Goal: Information Seeking & Learning: Learn about a topic

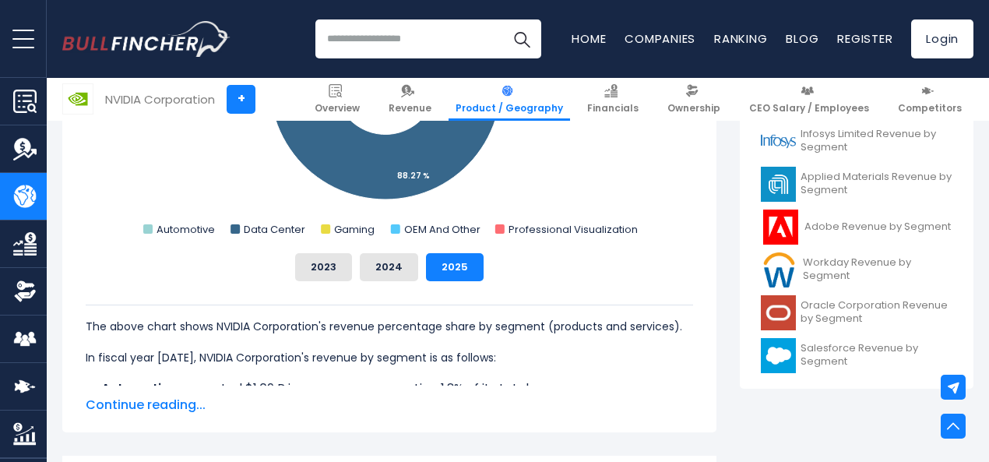
scroll to position [603, 0]
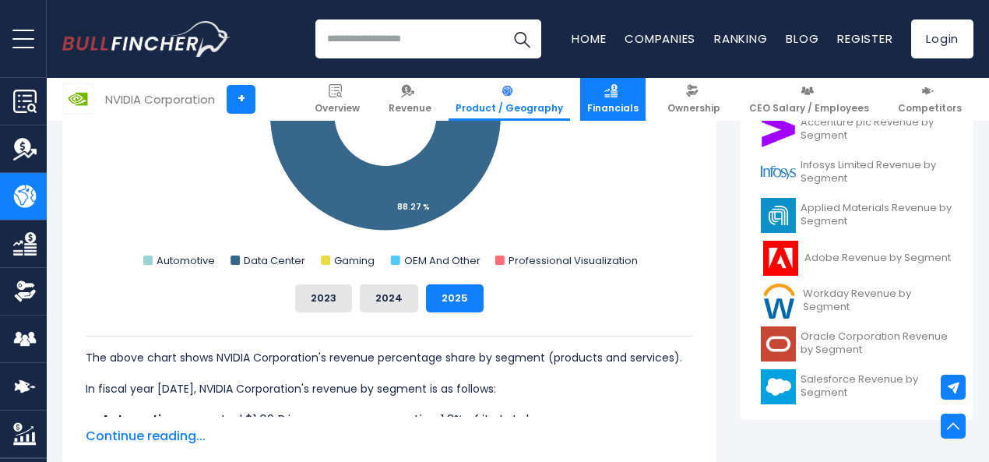
click at [618, 91] on img at bounding box center [611, 90] width 13 height 13
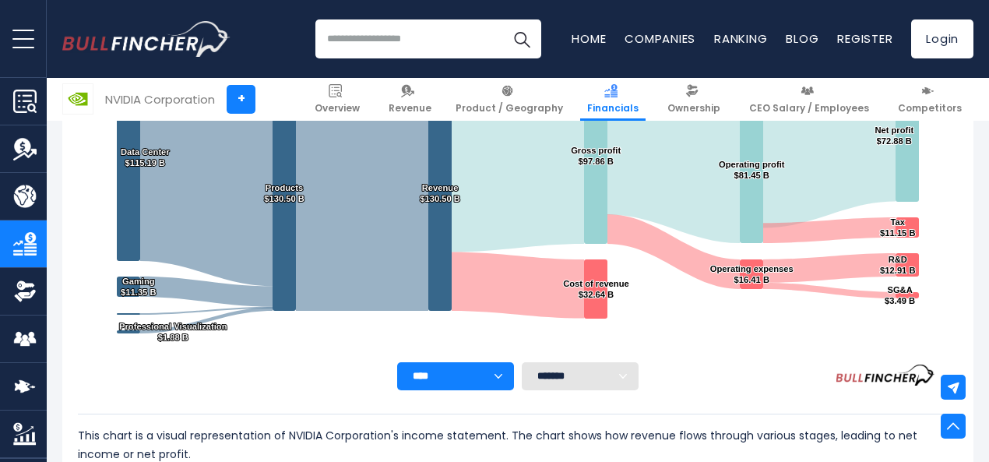
scroll to position [393, 0]
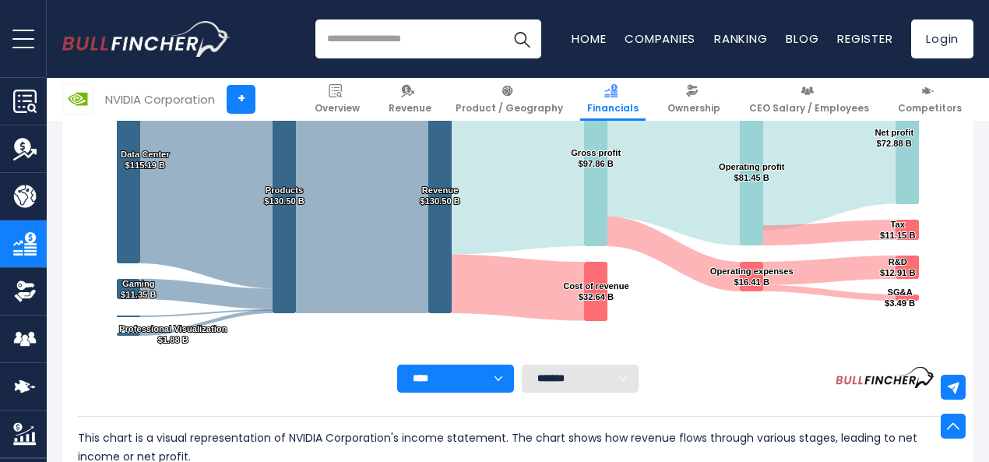
click at [522, 379] on select "******* ** ** ** **" at bounding box center [580, 379] width 117 height 28
select select "**"
click at [522, 365] on select "******* ** ** ** **" at bounding box center [580, 379] width 117 height 28
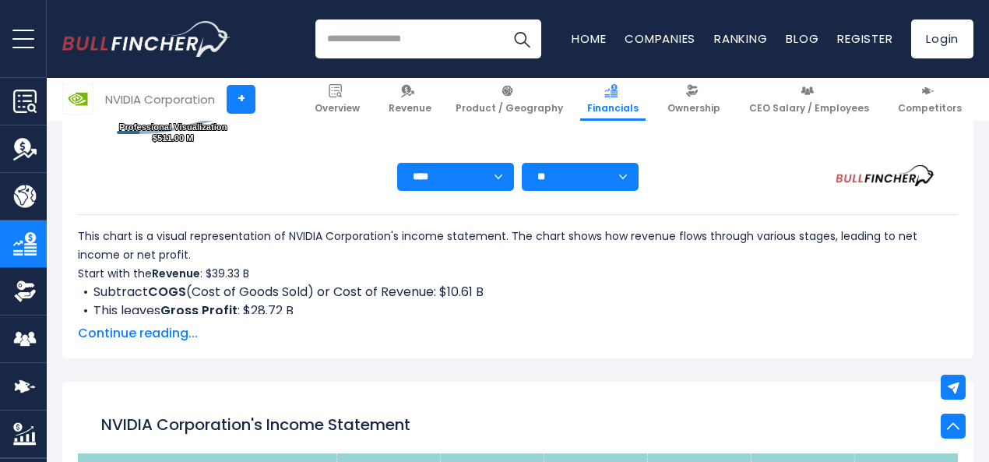
scroll to position [594, 0]
click at [132, 331] on span "Continue reading..." at bounding box center [518, 334] width 880 height 19
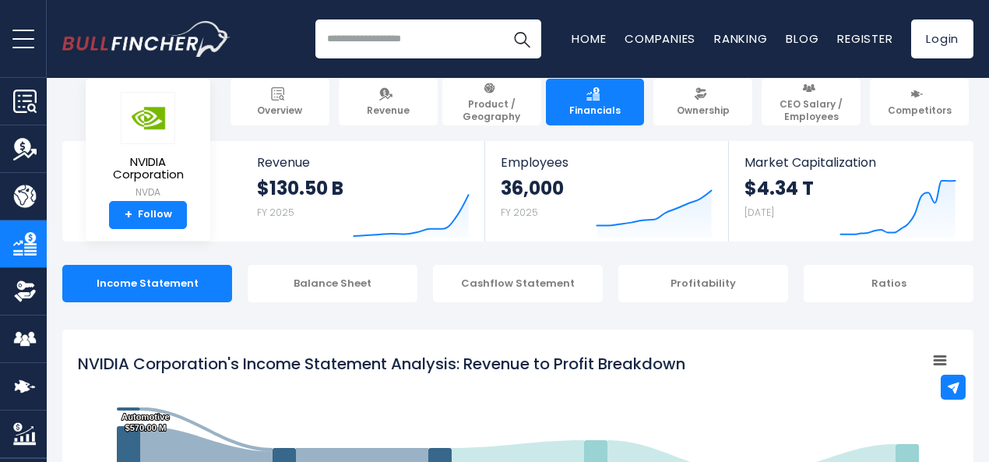
scroll to position [0, 0]
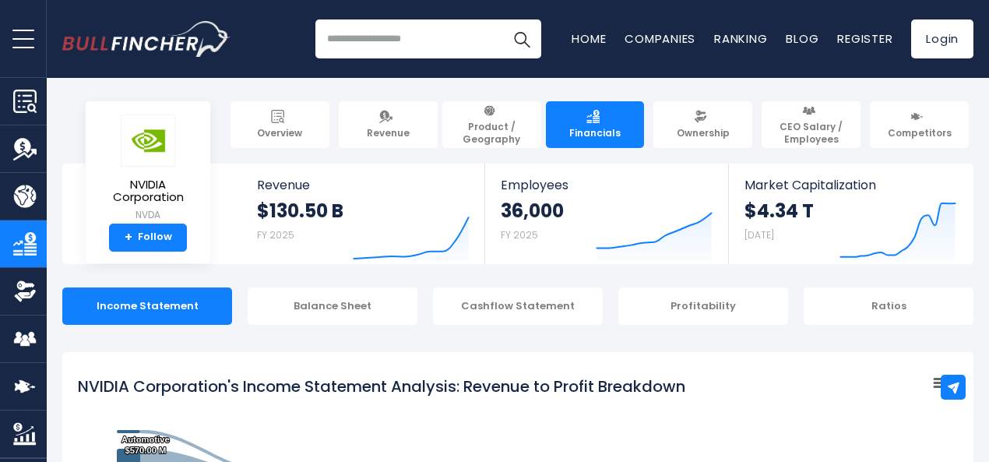
click at [726, 319] on div "Profitability" at bounding box center [704, 305] width 170 height 37
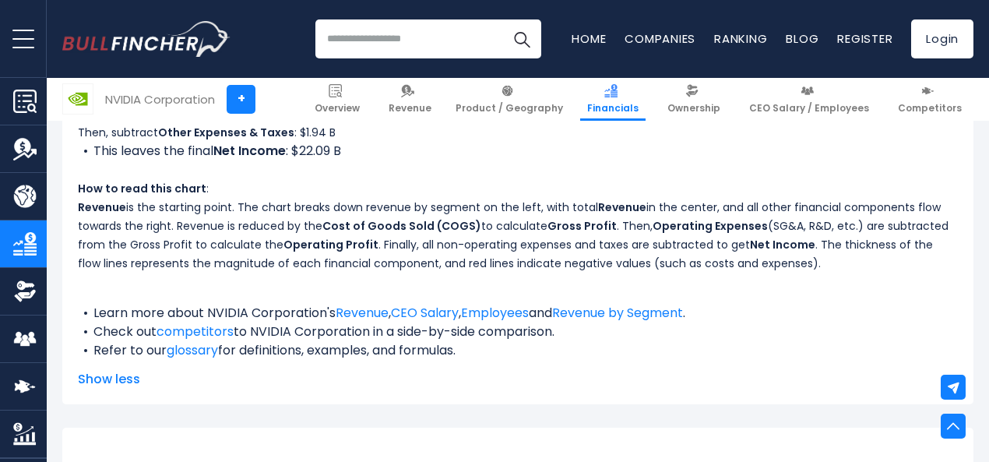
scroll to position [884, 0]
click at [415, 102] on span "Revenue" at bounding box center [410, 108] width 43 height 12
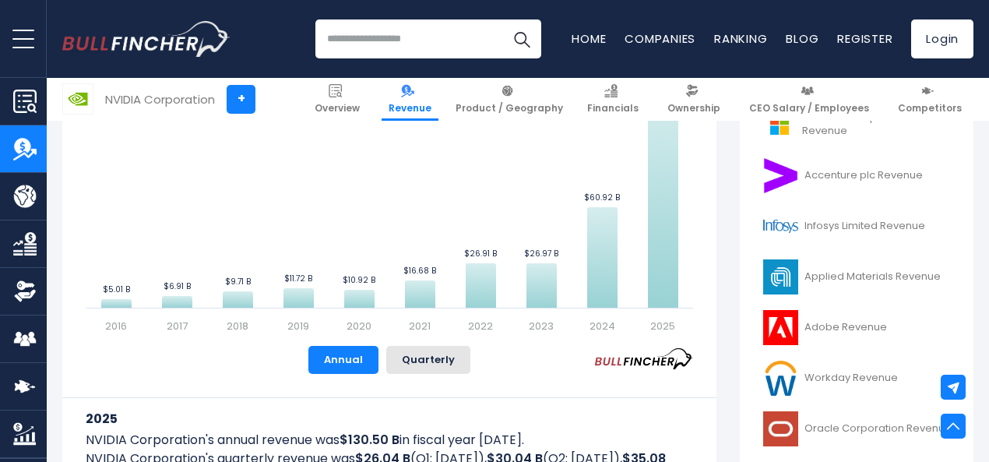
scroll to position [507, 0]
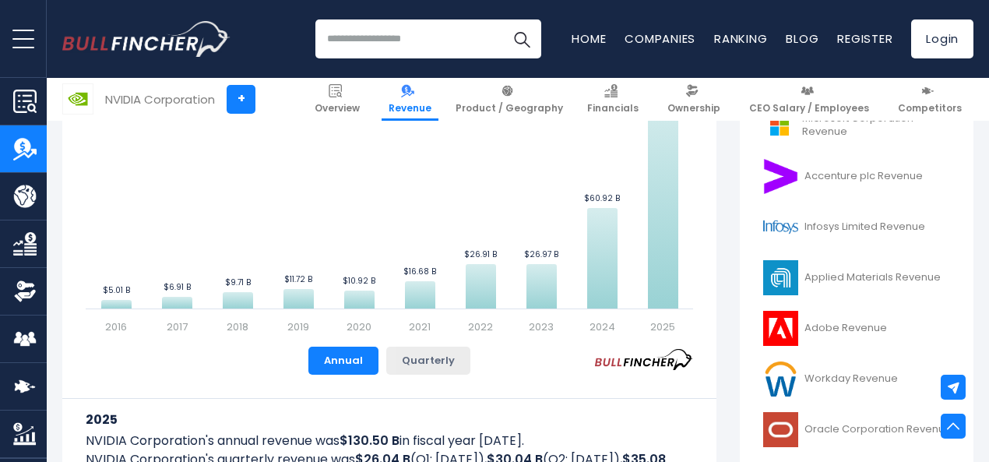
click at [432, 356] on button "Quarterly" at bounding box center [428, 361] width 84 height 28
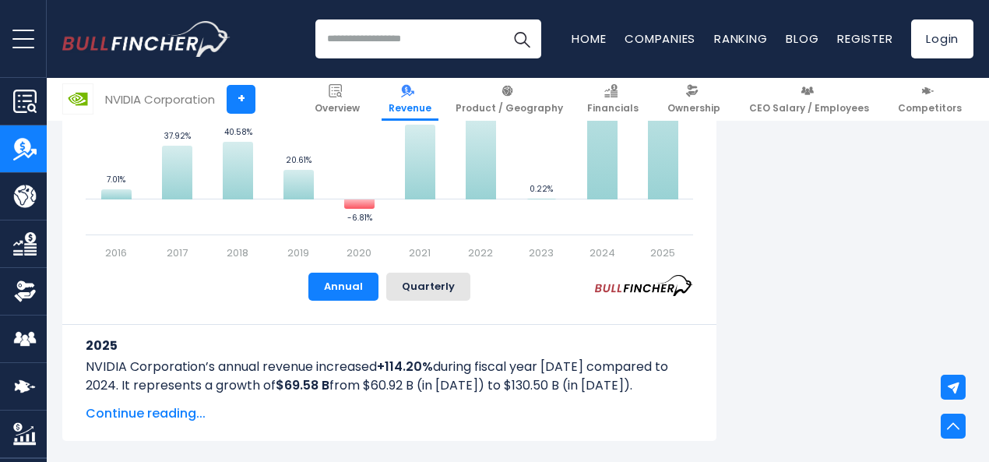
scroll to position [1172, 0]
click at [405, 284] on button "Quarterly" at bounding box center [428, 286] width 84 height 28
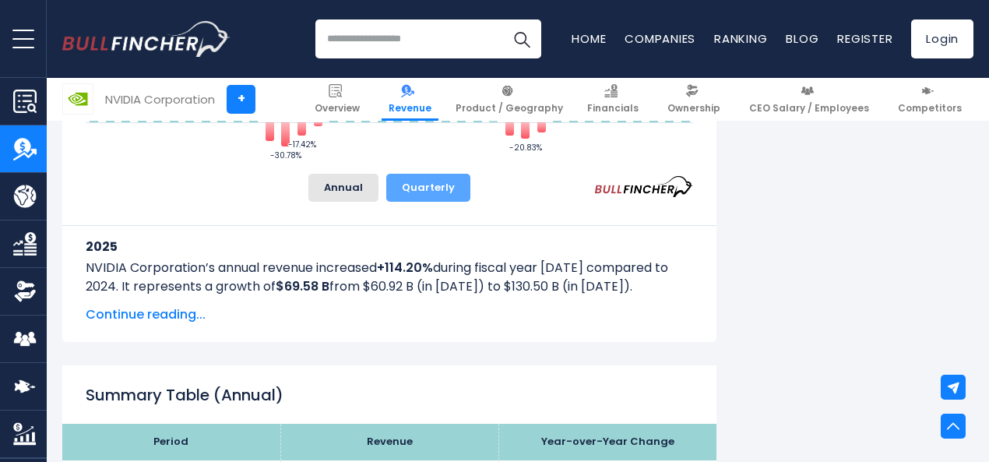
scroll to position [1271, 0]
click at [153, 310] on span "Continue reading..." at bounding box center [390, 314] width 608 height 19
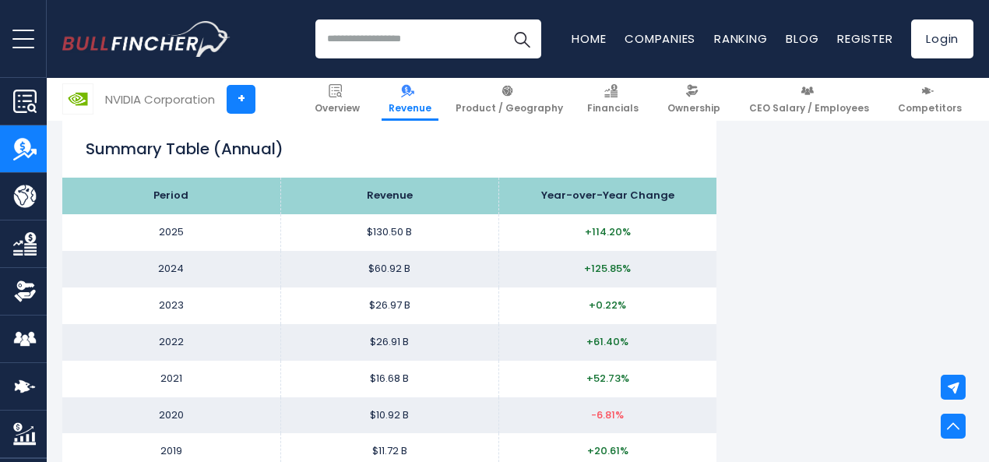
scroll to position [2280, 0]
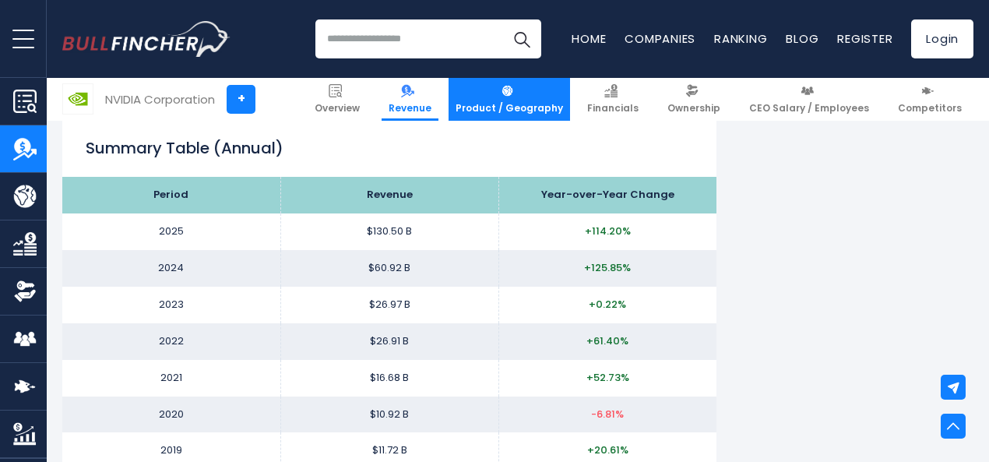
click at [523, 104] on span "Product / Geography" at bounding box center [510, 108] width 108 height 12
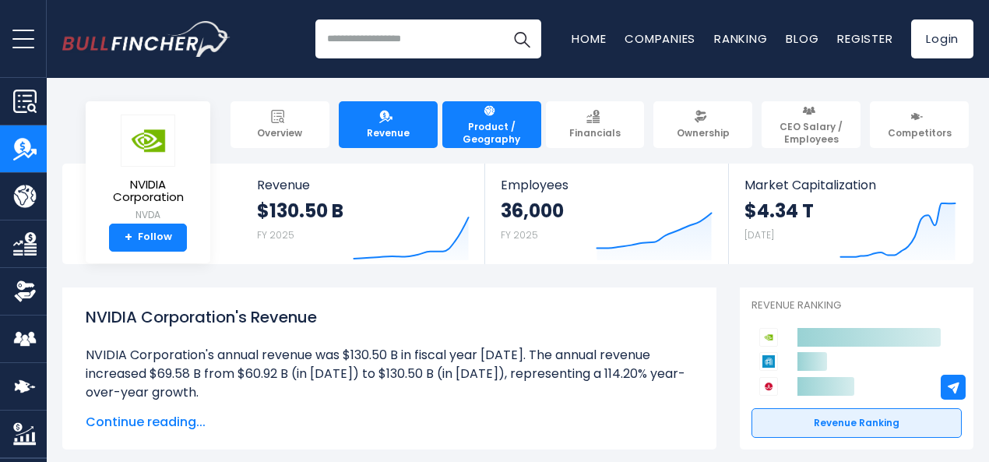
click at [501, 129] on span "Product / Geography" at bounding box center [492, 133] width 85 height 24
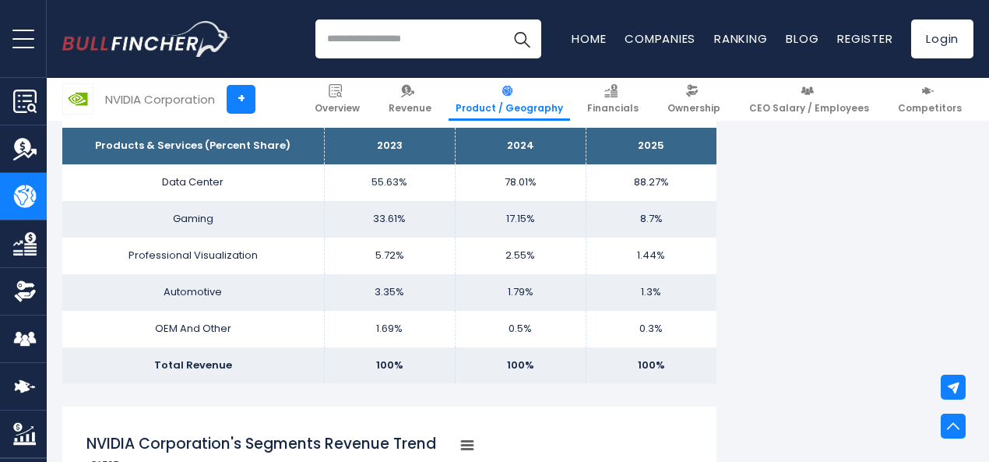
scroll to position [1022, 0]
